Goal: Information Seeking & Learning: Check status

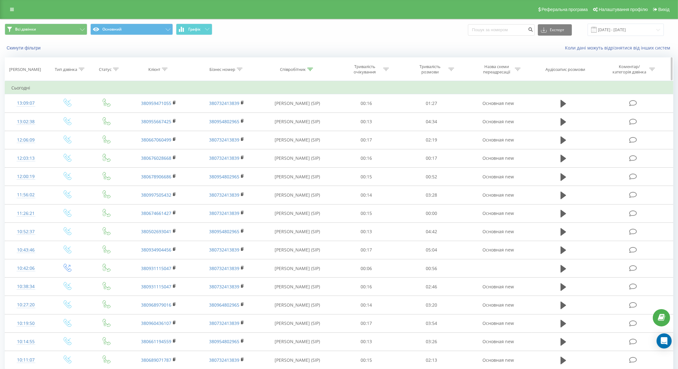
click at [164, 67] on div at bounding box center [165, 69] width 6 height 5
click at [155, 113] on input "text" at bounding box center [158, 114] width 55 height 11
paste input "380669312519"
type input "380669312519"
click at [167, 128] on span "OK" at bounding box center [173, 127] width 18 height 10
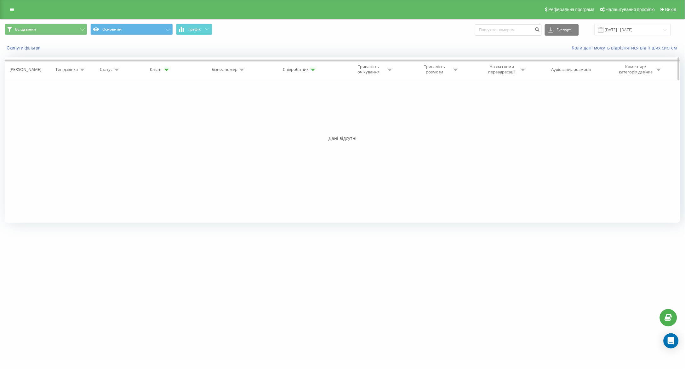
click at [315, 67] on div at bounding box center [313, 69] width 6 height 5
click at [303, 115] on input "понуркін" at bounding box center [300, 114] width 55 height 11
type input "п"
click button "OK" at bounding box center [314, 127] width 27 height 8
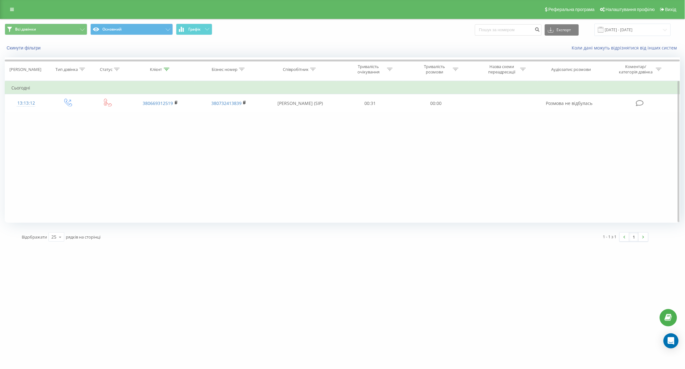
click at [346, 172] on div "Фільтрувати за умовою Дорівнює Введіть значення Скасувати OK Фільтрувати за умо…" at bounding box center [343, 152] width 676 height 142
click at [320, 175] on div "Фільтрувати за умовою Дорівнює Введіть значення Скасувати OK Фільтрувати за умо…" at bounding box center [343, 152] width 676 height 142
click at [315, 67] on div at bounding box center [313, 69] width 6 height 5
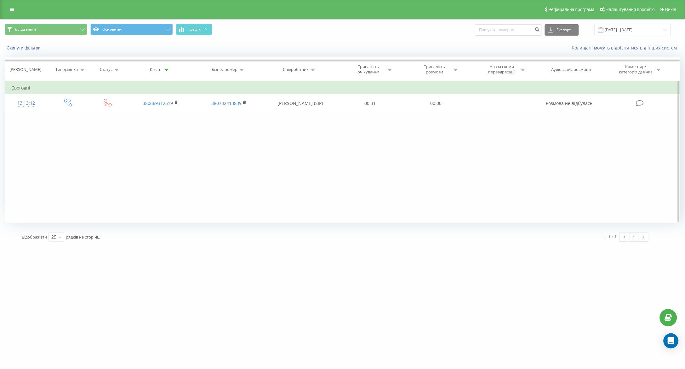
click at [299, 142] on div "Фільтрувати за умовою Дорівнює Введіть значення Скасувати OK Фільтрувати за умо…" at bounding box center [343, 152] width 676 height 142
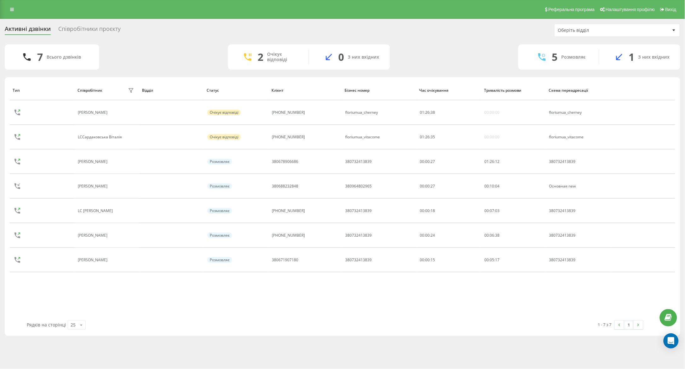
click at [72, 27] on div "Співробітники проєкту" at bounding box center [89, 31] width 62 height 10
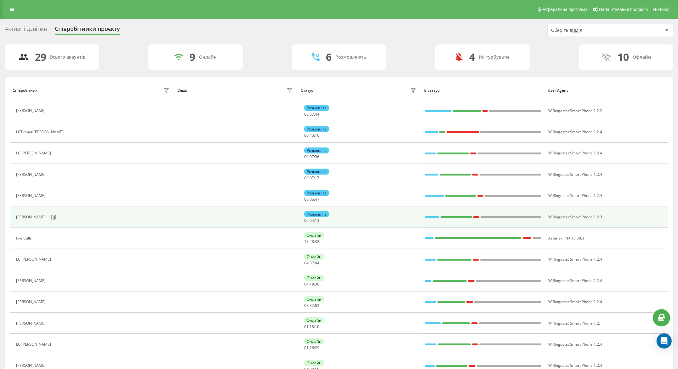
click at [138, 215] on div "Шевчук Ірина Валеріанівна" at bounding box center [93, 217] width 155 height 11
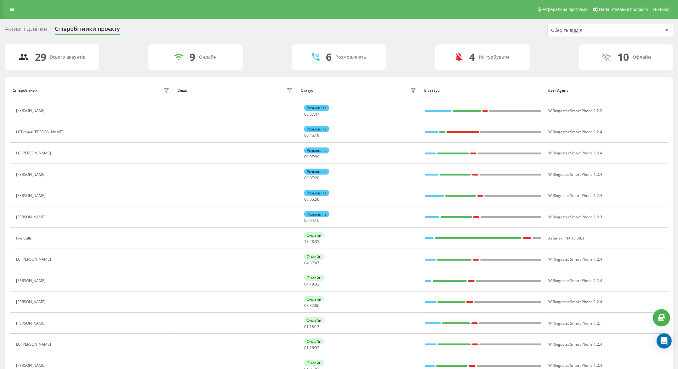
click at [33, 28] on div "Активні дзвінки" at bounding box center [26, 31] width 43 height 10
